Goal: Transaction & Acquisition: Purchase product/service

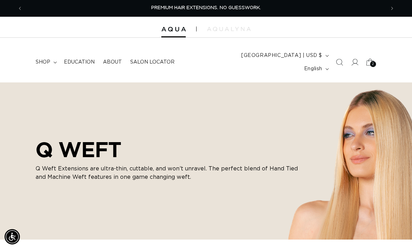
click at [372, 61] on span "2" at bounding box center [373, 64] width 2 height 6
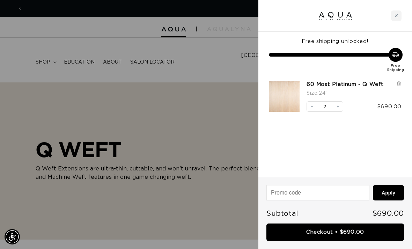
scroll to position [0, 725]
click at [402, 81] on div "60 Most Platinum - Q Weft Size : 24" Decrease quantity 2 Increase quantity $690…" at bounding box center [335, 96] width 154 height 45
click at [399, 82] on icon at bounding box center [398, 82] width 1 height 3
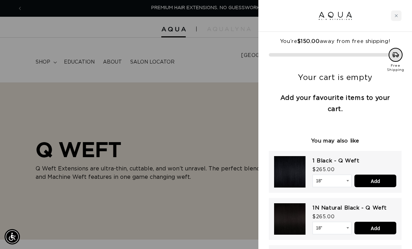
click at [236, 97] on div at bounding box center [206, 124] width 412 height 249
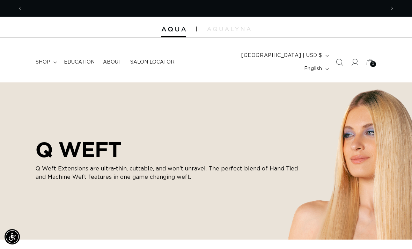
scroll to position [0, 363]
click at [51, 55] on summary "shop" at bounding box center [45, 62] width 28 height 15
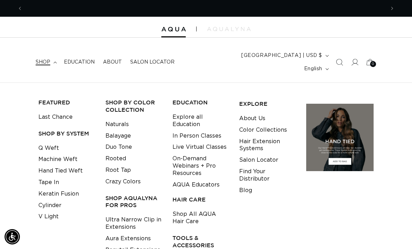
scroll to position [0, 725]
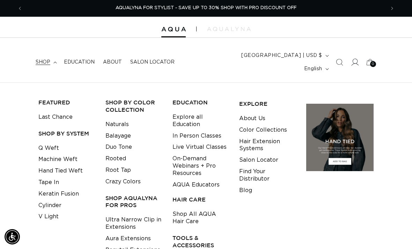
click at [355, 59] on icon at bounding box center [354, 62] width 7 height 7
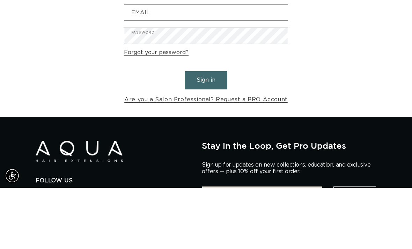
scroll to position [0, 725]
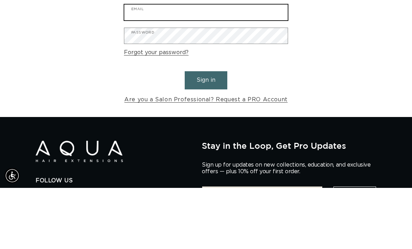
type input "[EMAIL_ADDRESS][DOMAIN_NAME]"
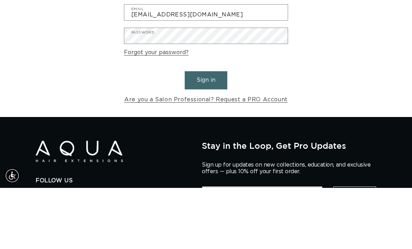
click at [206, 132] on button "Sign in" at bounding box center [206, 141] width 43 height 18
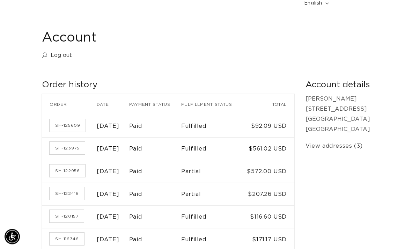
scroll to position [66, 0]
click at [74, 149] on link "SH-123975" at bounding box center [67, 148] width 35 height 13
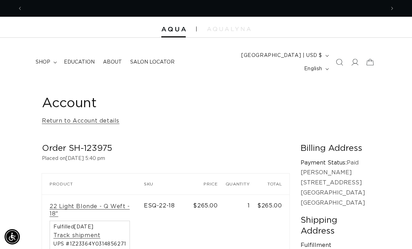
scroll to position [0, 725]
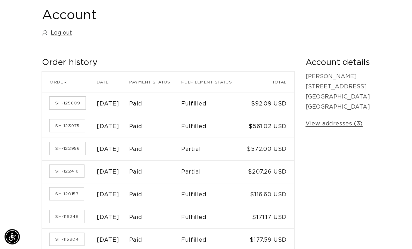
click at [68, 98] on link "SH-125609" at bounding box center [68, 103] width 36 height 13
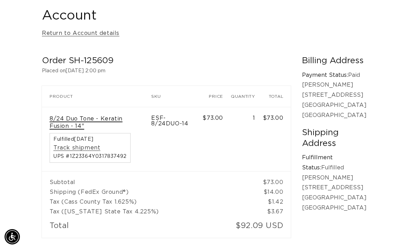
scroll to position [0, 725]
click at [101, 115] on link "8/24 Duo Tone - Keratin Fusion - 14"" at bounding box center [97, 122] width 94 height 15
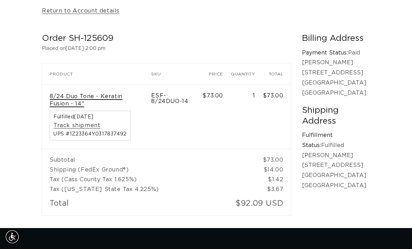
scroll to position [0, 0]
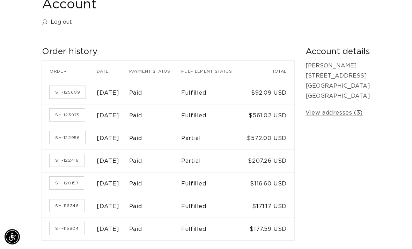
scroll to position [100, 0]
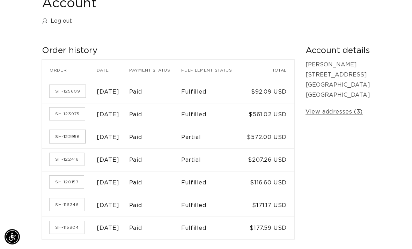
click at [60, 141] on link "SH-122956" at bounding box center [68, 136] width 36 height 13
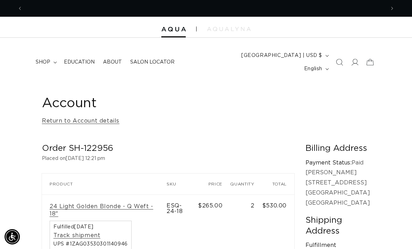
scroll to position [0, 363]
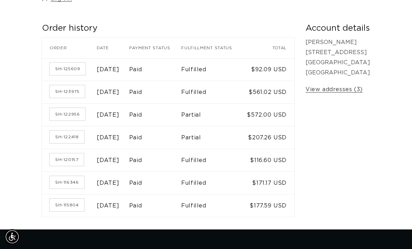
click at [104, 140] on time "June 24, 2025" at bounding box center [108, 138] width 23 height 6
click at [73, 141] on link "SH-122418" at bounding box center [67, 137] width 35 height 13
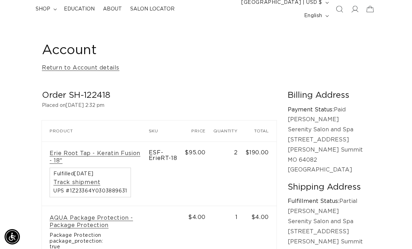
scroll to position [54, 0]
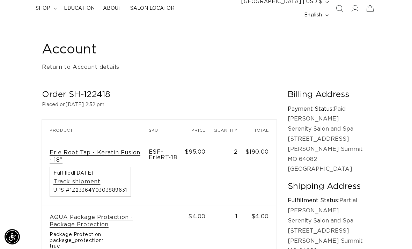
click at [128, 149] on link "Erie Root Tap - Keratin Fusion - 18"" at bounding box center [96, 156] width 92 height 15
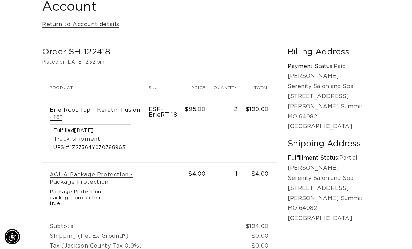
scroll to position [0, 0]
click at [126, 107] on link "Erie Root Tap - Keratin Fusion - 18"" at bounding box center [96, 114] width 92 height 15
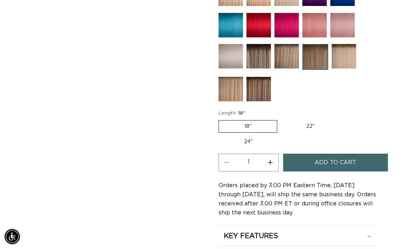
scroll to position [436, 0]
click at [273, 157] on button "Increase quantity for Erie Root Tap - Keratin Fusion" at bounding box center [271, 163] width 16 height 18
type input "2"
click at [348, 161] on span "Add to cart" at bounding box center [336, 163] width 42 height 18
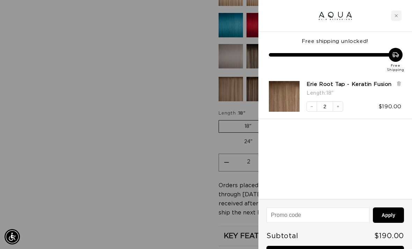
scroll to position [0, 363]
click at [146, 134] on div at bounding box center [206, 124] width 412 height 249
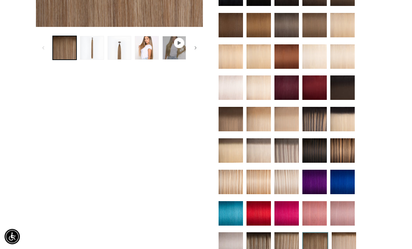
scroll to position [253, 0]
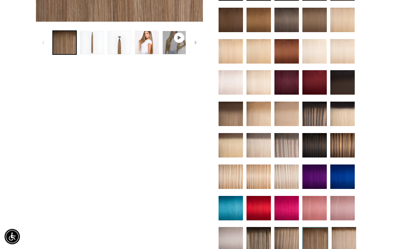
click at [232, 172] on img at bounding box center [231, 177] width 24 height 24
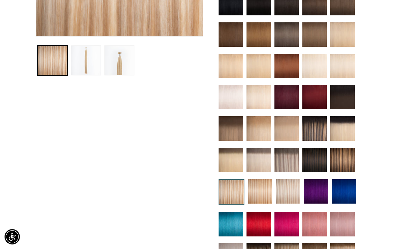
scroll to position [0, 363]
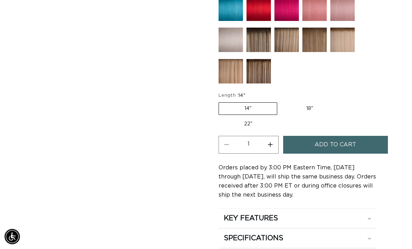
click at [355, 138] on span "Add to cart" at bounding box center [336, 145] width 42 height 18
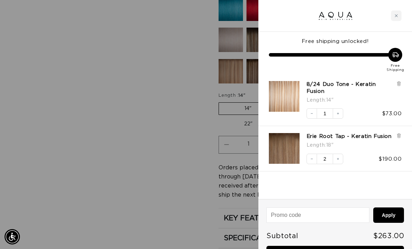
scroll to position [0, 0]
click at [119, 136] on div at bounding box center [206, 124] width 412 height 249
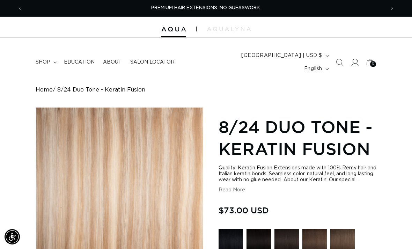
click at [353, 59] on icon at bounding box center [354, 62] width 7 height 7
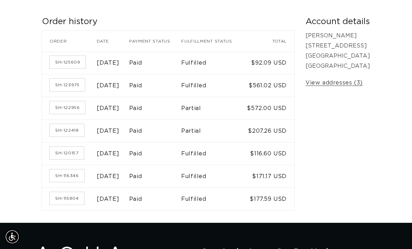
scroll to position [0, 725]
click at [270, 155] on td "$116.60 USD" at bounding box center [269, 153] width 51 height 23
click at [76, 159] on link "SH-120157" at bounding box center [67, 153] width 34 height 13
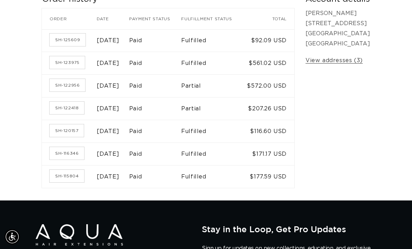
scroll to position [0, 363]
click at [72, 182] on link "SH-115804" at bounding box center [67, 176] width 35 height 13
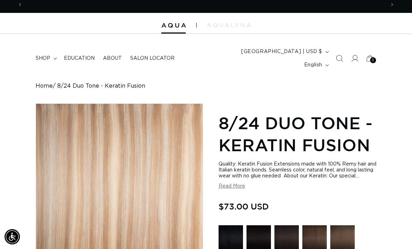
scroll to position [0, 363]
click at [52, 51] on summary "shop" at bounding box center [45, 58] width 28 height 15
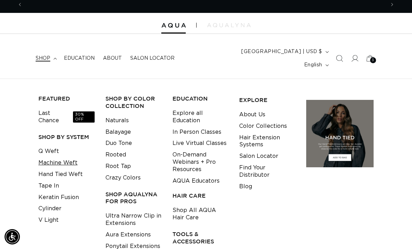
scroll to position [0, 0]
click at [73, 157] on link "Machine Weft" at bounding box center [57, 163] width 39 height 12
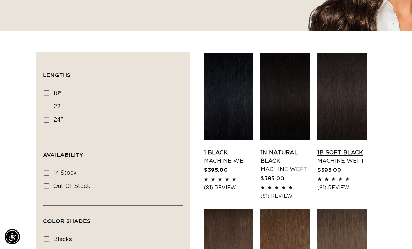
click at [344, 148] on link "1B Soft Black Machine Weft" at bounding box center [342, 156] width 50 height 17
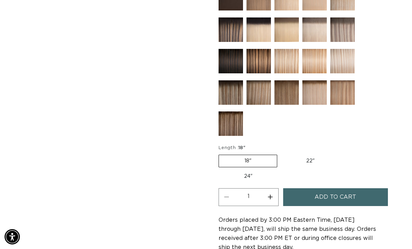
scroll to position [380, 0]
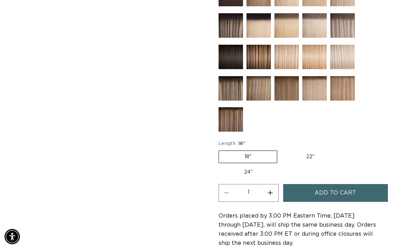
click at [321, 151] on label "22" Variant sold out or unavailable" at bounding box center [310, 157] width 59 height 12
click at [281, 149] on input "22" Variant sold out or unavailable" at bounding box center [281, 149] width 0 height 0
radio input "true"
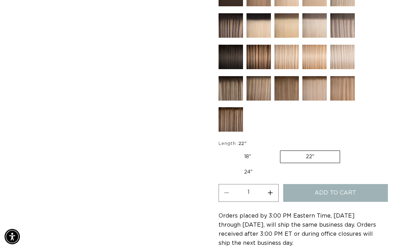
scroll to position [380, 0]
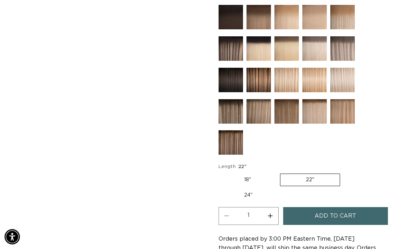
click at [256, 190] on label "24" Variant sold out or unavailable" at bounding box center [248, 195] width 59 height 12
click at [344, 173] on input "24" Variant sold out or unavailable" at bounding box center [344, 172] width 0 height 0
radio input "true"
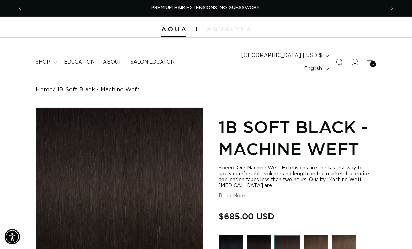
click at [47, 59] on span "shop" at bounding box center [43, 62] width 15 height 6
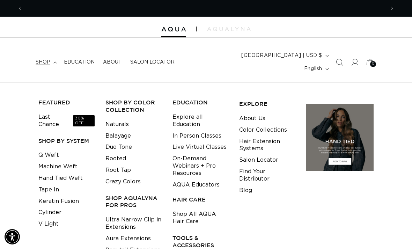
click at [67, 149] on li "Q Weft" at bounding box center [66, 155] width 56 height 12
click at [57, 149] on link "Q Weft" at bounding box center [48, 155] width 21 height 12
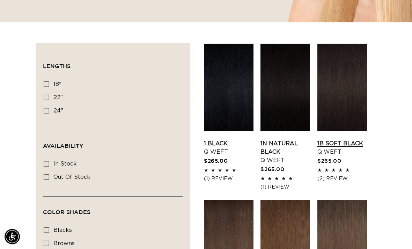
scroll to position [217, 0]
click at [348, 139] on link "1B Soft Black Q Weft" at bounding box center [342, 147] width 50 height 17
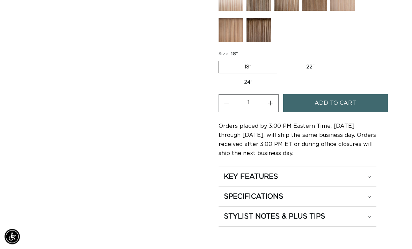
scroll to position [432, 0]
click at [337, 61] on label "22" Variant sold out or unavailable" at bounding box center [310, 67] width 59 height 12
click at [281, 59] on input "22" Variant sold out or unavailable" at bounding box center [281, 59] width 0 height 0
radio input "true"
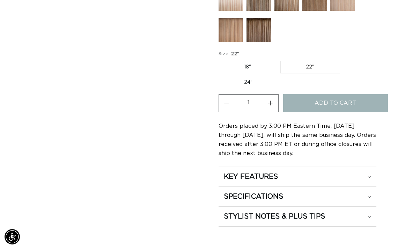
scroll to position [0, 363]
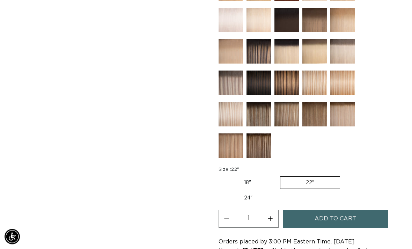
scroll to position [316, 0]
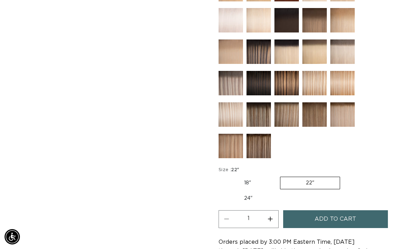
click at [254, 192] on label "24" Variant sold out or unavailable" at bounding box center [248, 198] width 59 height 12
click at [344, 176] on input "24" Variant sold out or unavailable" at bounding box center [344, 175] width 0 height 0
radio input "true"
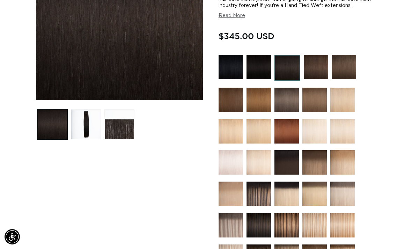
scroll to position [181, 0]
